Goal: Entertainment & Leisure: Consume media (video, audio)

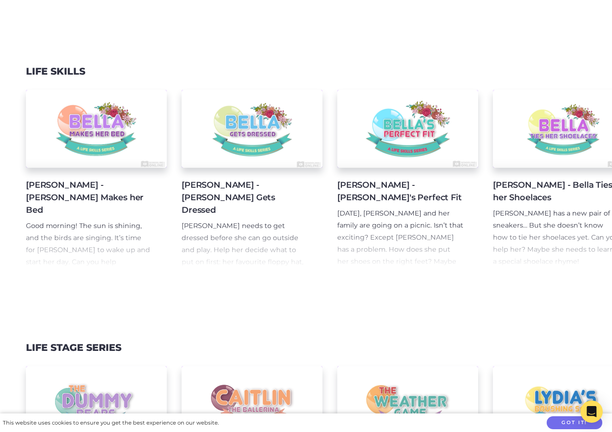
click at [94, 220] on p "Good morning! The sun is shining, and the birds are singing. It’s time for [PER…" at bounding box center [89, 256] width 126 height 72
click at [82, 179] on h4 "[PERSON_NAME] - [PERSON_NAME] Makes her Bed" at bounding box center [89, 198] width 126 height 38
